Goal: Information Seeking & Learning: Learn about a topic

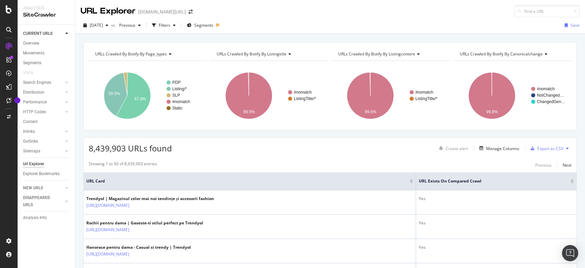
scroll to position [6, 0]
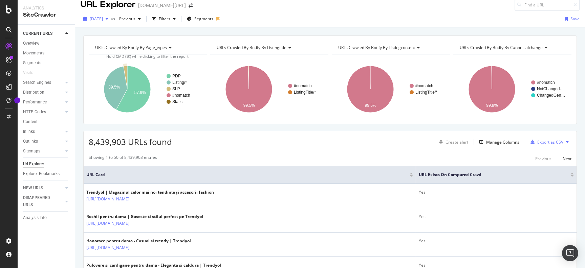
click at [103, 18] on span "[DATE]" at bounding box center [96, 19] width 13 height 6
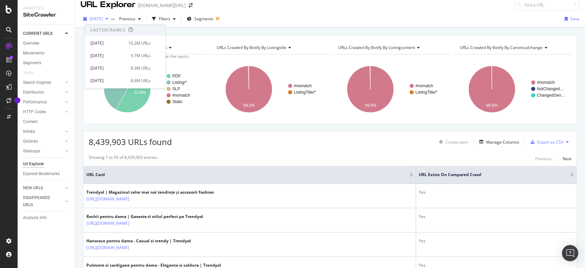
click at [103, 18] on span "[DATE]" at bounding box center [96, 19] width 13 height 6
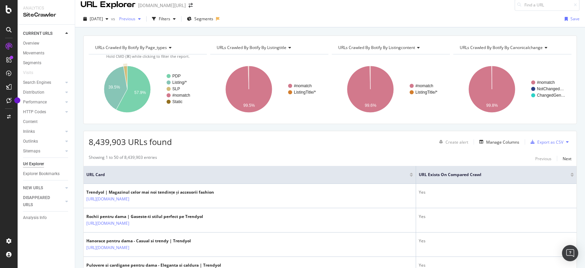
click at [135, 19] on span "Previous" at bounding box center [125, 19] width 19 height 6
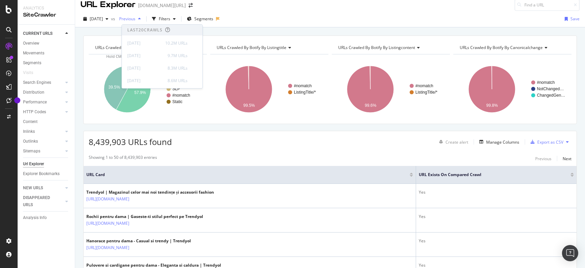
click at [135, 19] on span "Previous" at bounding box center [125, 19] width 19 height 6
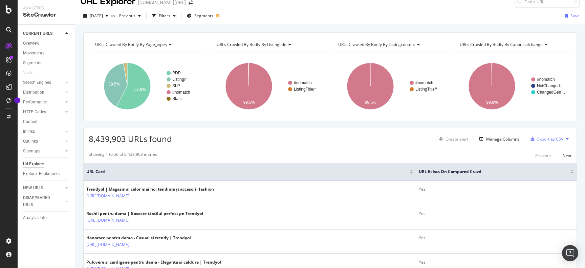
scroll to position [0, 0]
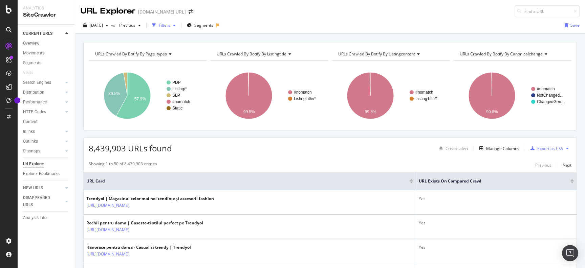
click at [170, 25] on div "Filters" at bounding box center [165, 25] width 12 height 6
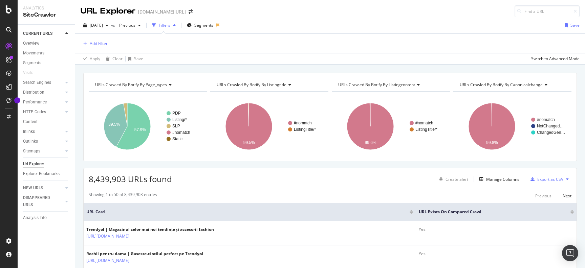
click at [170, 23] on div "Filters" at bounding box center [165, 25] width 12 height 6
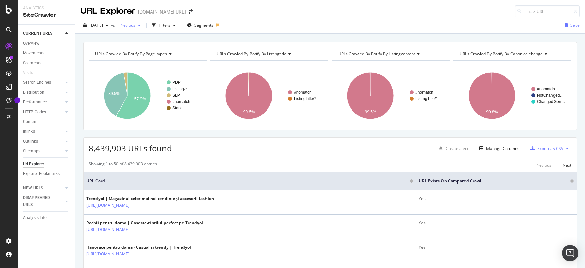
click at [135, 26] on span "Previous" at bounding box center [125, 25] width 19 height 6
click at [103, 25] on span "[DATE]" at bounding box center [96, 25] width 13 height 6
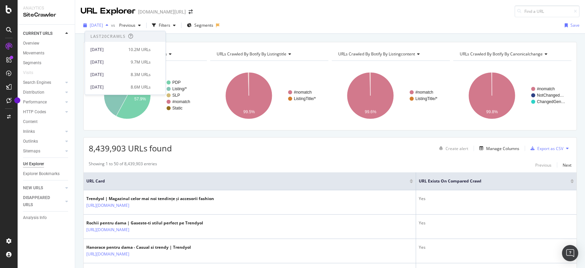
click at [103, 25] on span "[DATE]" at bounding box center [96, 25] width 13 height 6
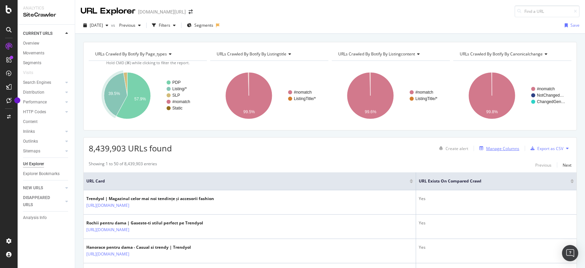
click at [504, 146] on div "Manage Columns" at bounding box center [502, 149] width 33 height 6
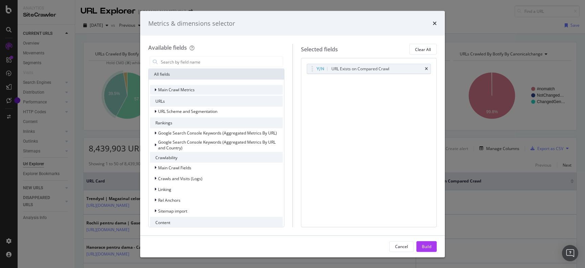
click at [175, 89] on span "Main Crawl Metrics" at bounding box center [176, 90] width 37 height 6
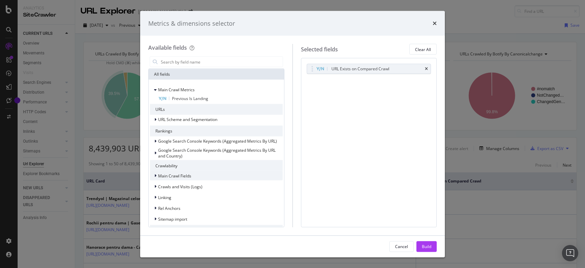
click at [181, 179] on div "Main Crawl Fields" at bounding box center [170, 176] width 41 height 7
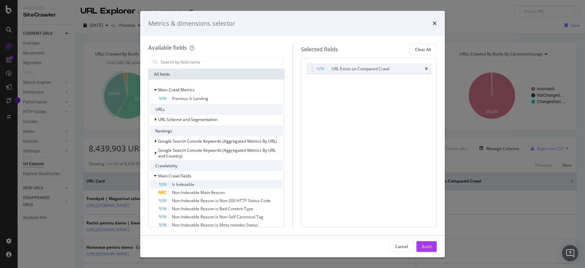
click at [187, 187] on span "Is Indexable" at bounding box center [183, 185] width 22 height 6
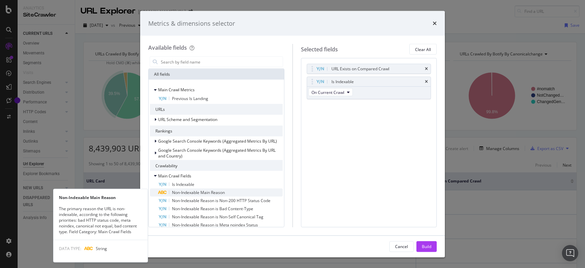
click at [190, 194] on span "Non-Indexable Main Reason" at bounding box center [198, 193] width 53 height 6
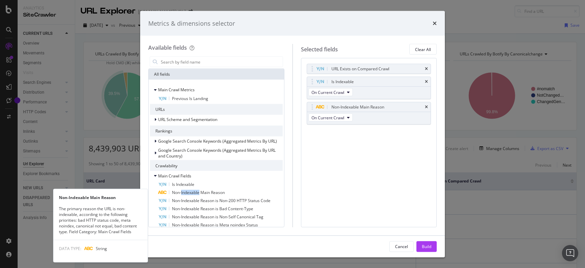
click at [190, 194] on span "Non-Indexable Main Reason" at bounding box center [198, 193] width 53 height 6
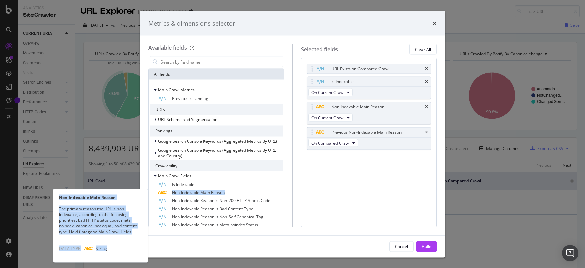
click at [190, 194] on span "Non-Indexable Main Reason" at bounding box center [198, 193] width 53 height 6
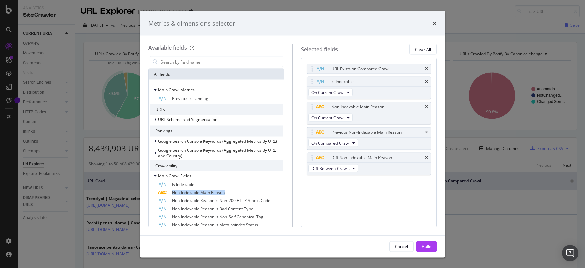
click at [190, 194] on span "Non-Indexable Main Reason" at bounding box center [198, 193] width 53 height 6
click at [191, 199] on span "Non-Indexable Reason is Non-200 HTTP Status Code" at bounding box center [221, 201] width 99 height 6
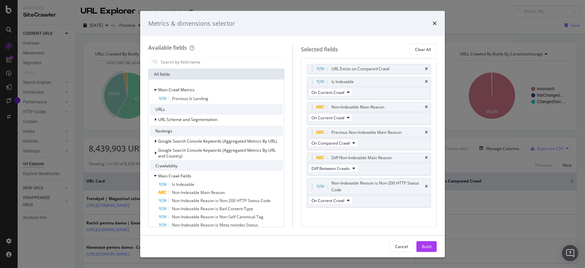
click at [191, 199] on span "Non-Indexable Reason is Non-200 HTTP Status Code" at bounding box center [221, 201] width 99 height 6
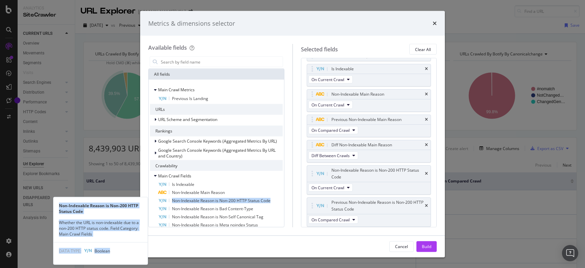
scroll to position [45, 0]
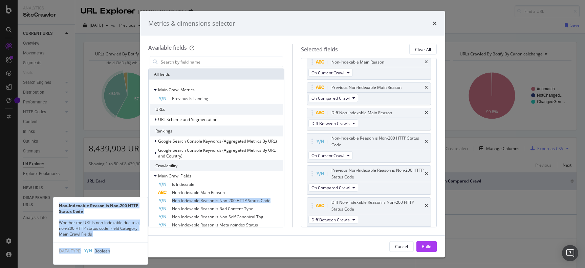
click at [191, 199] on span "Non-Indexable Reason is Non-200 HTTP Status Code" at bounding box center [221, 201] width 99 height 6
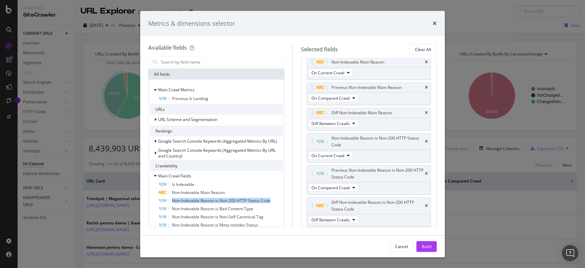
scroll to position [54, 0]
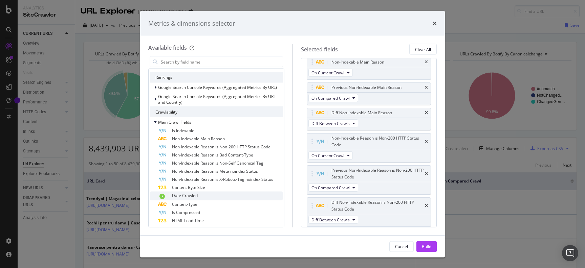
click at [192, 194] on span "Date Crawled" at bounding box center [185, 196] width 26 height 6
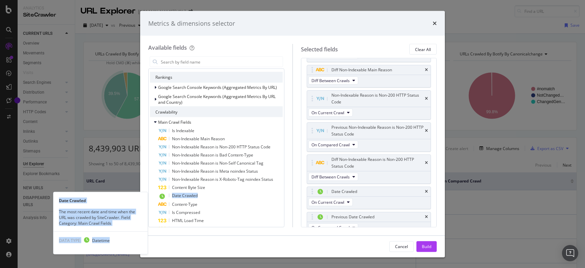
click at [192, 194] on span "Date Crawled" at bounding box center [185, 196] width 26 height 6
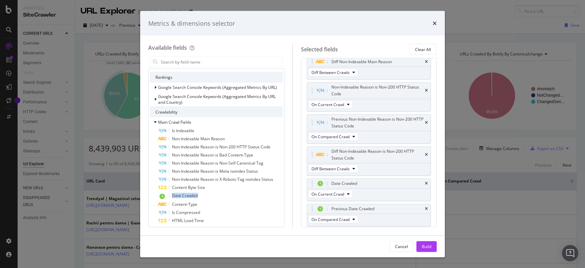
click at [192, 194] on span "Date Crawled" at bounding box center [185, 196] width 26 height 6
click at [192, 205] on span "Content-Type" at bounding box center [184, 205] width 25 height 6
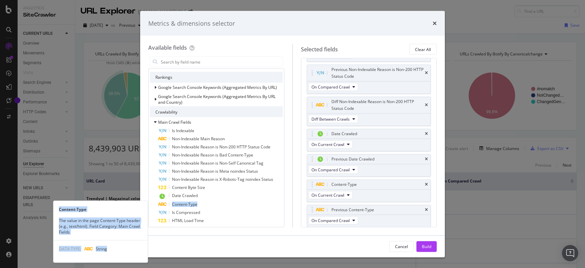
click at [192, 205] on span "Content-Type" at bounding box center [184, 205] width 25 height 6
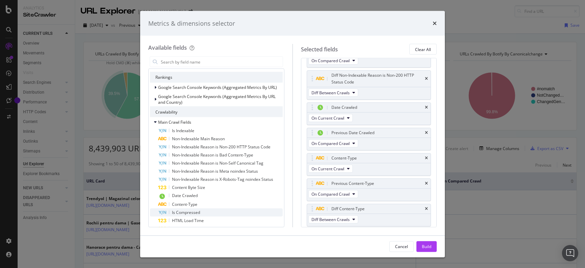
click at [192, 213] on span "Is Compressed" at bounding box center [186, 213] width 28 height 6
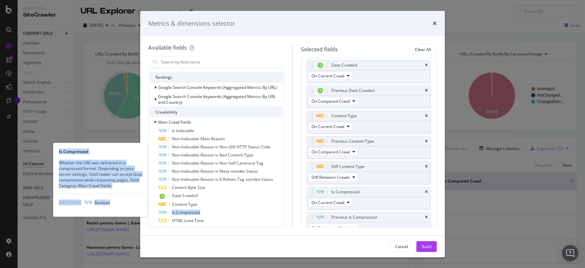
click at [192, 213] on span "Is Compressed" at bounding box center [186, 213] width 28 height 6
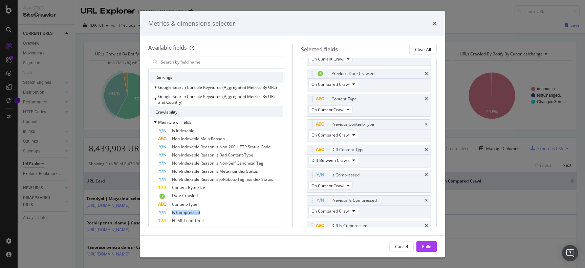
scroll to position [248, 0]
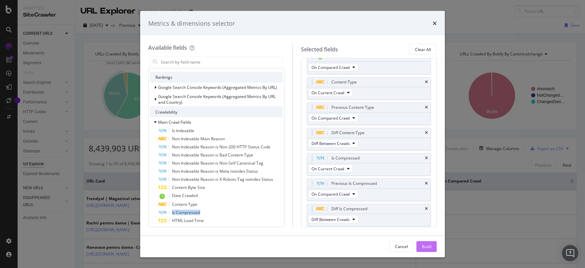
click at [431, 246] on button "Build" at bounding box center [426, 246] width 20 height 11
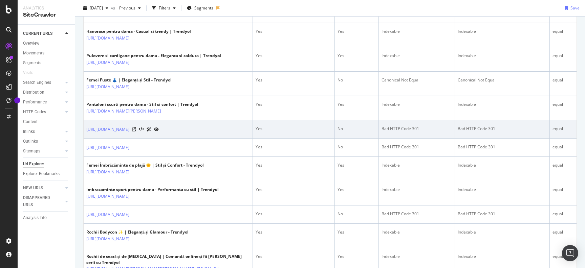
scroll to position [217, 0]
